Goal: Information Seeking & Learning: Check status

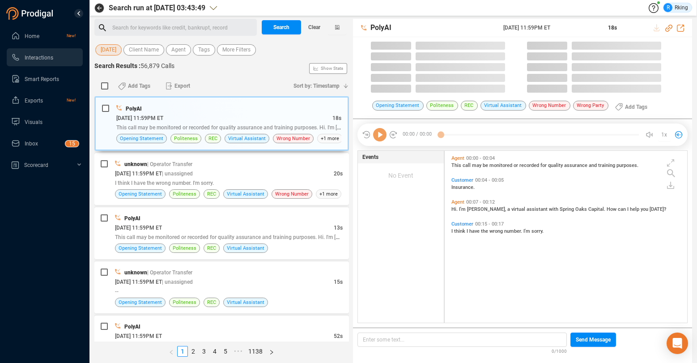
scroll to position [171, 238]
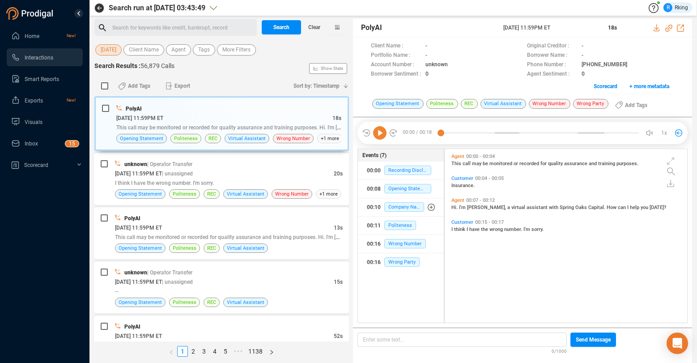
click at [111, 49] on span "[DATE]" at bounding box center [109, 49] width 16 height 11
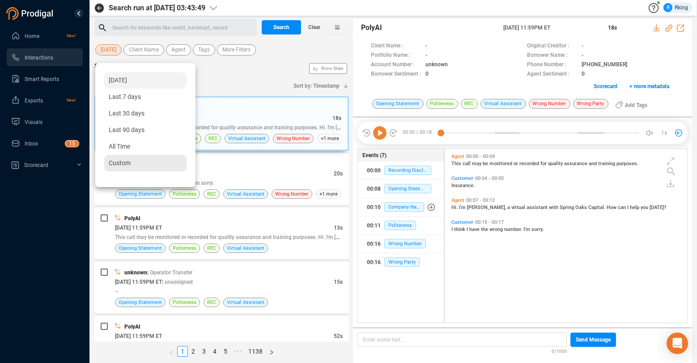
click at [120, 159] on span "Custom" at bounding box center [120, 162] width 22 height 7
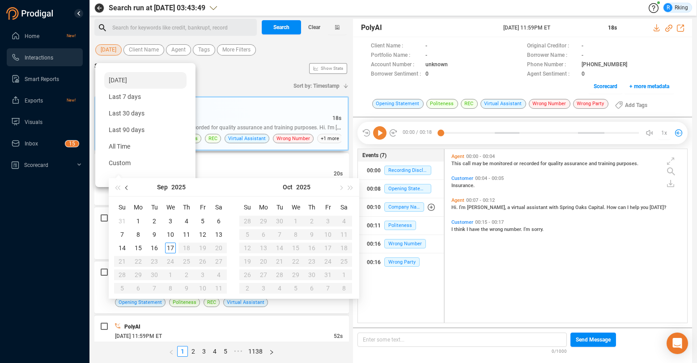
click at [126, 190] on button "button" at bounding box center [127, 187] width 10 height 18
type input "[DATE]"
click at [189, 232] on div "7" at bounding box center [186, 234] width 11 height 11
click at [188, 232] on div "7" at bounding box center [186, 234] width 11 height 11
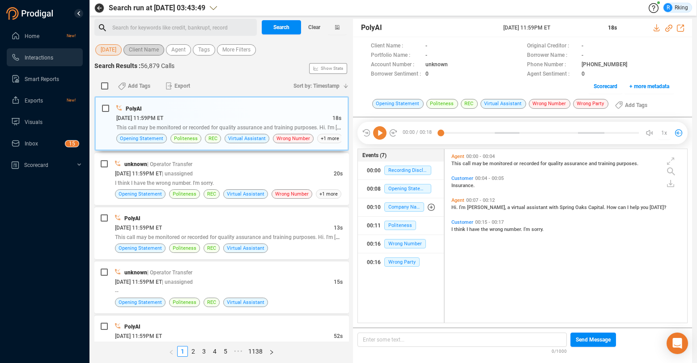
click at [138, 48] on span "Client Name" at bounding box center [144, 49] width 30 height 11
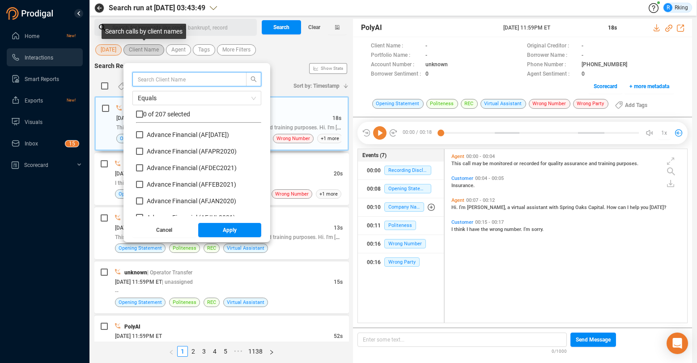
scroll to position [84, 121]
click at [182, 51] on span "Agent" at bounding box center [178, 49] width 14 height 11
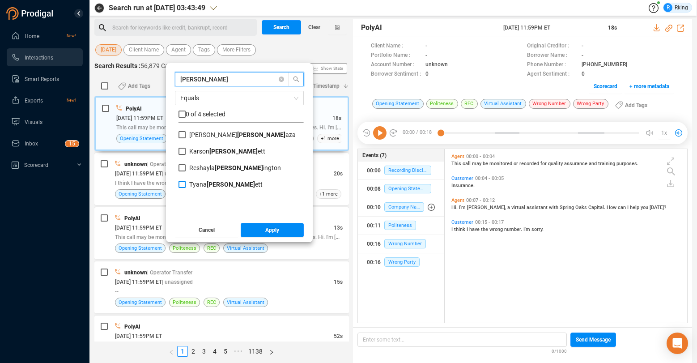
type input "[PERSON_NAME]"
click at [213, 183] on b "[PERSON_NAME]" at bounding box center [231, 184] width 48 height 7
click at [186, 183] on input "[PERSON_NAME] ett" at bounding box center [182, 184] width 7 height 7
checkbox input "true"
click at [276, 234] on span "Apply" at bounding box center [272, 230] width 14 height 14
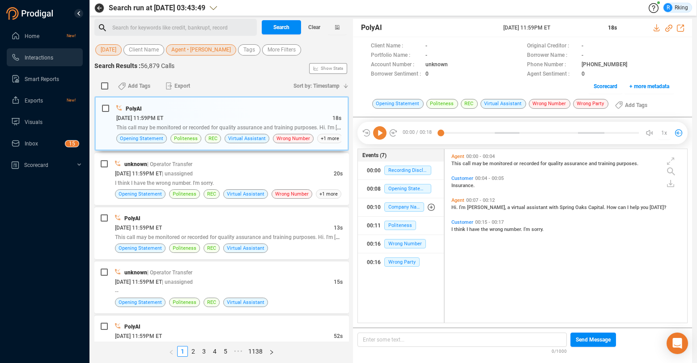
click at [159, 26] on div "Search for keywords like credit, bankrupt, record ﻿" at bounding box center [183, 27] width 142 height 13
click at [293, 27] on button "Search" at bounding box center [281, 27] width 39 height 14
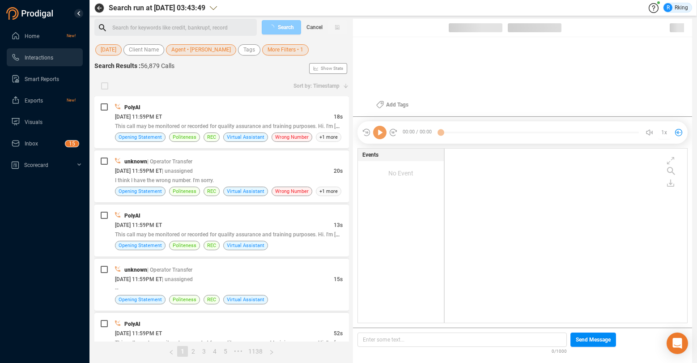
scroll to position [172, 238]
checkbox input "true"
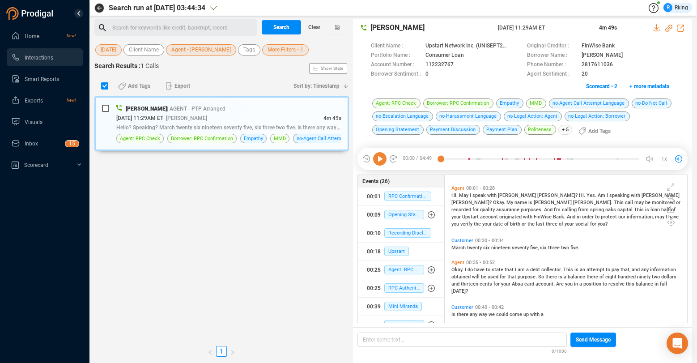
scroll to position [19, 0]
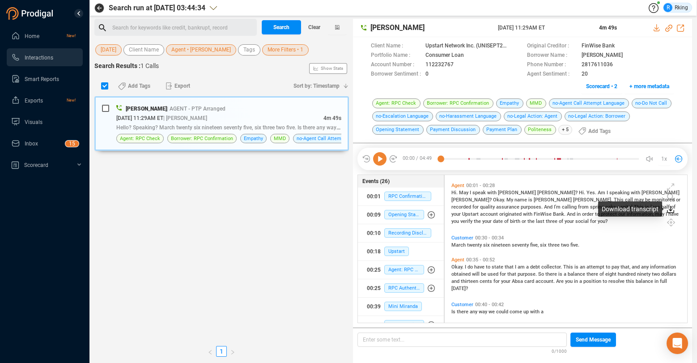
click at [671, 208] on icon at bounding box center [670, 209] width 7 height 7
click at [653, 203] on icon at bounding box center [652, 204] width 7 height 7
drag, startPoint x: 162, startPoint y: 258, endPoint x: 148, endPoint y: 240, distance: 22.6
click at [158, 256] on div "[PERSON_NAME] | AGENT - PTP Arranged [DATE] 11:29AM ET | [PERSON_NAME] 4m 49s H…" at bounding box center [221, 218] width 255 height 245
